Goal: Find specific page/section: Find specific page/section

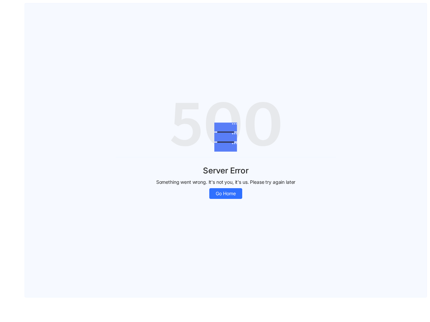
click at [215, 161] on div "Server Error Something went wrong. It's not you, it's us. Please try again late…" at bounding box center [225, 178] width 220 height 42
click at [226, 194] on span "Go Home" at bounding box center [225, 193] width 20 height 7
